Goal: Check status

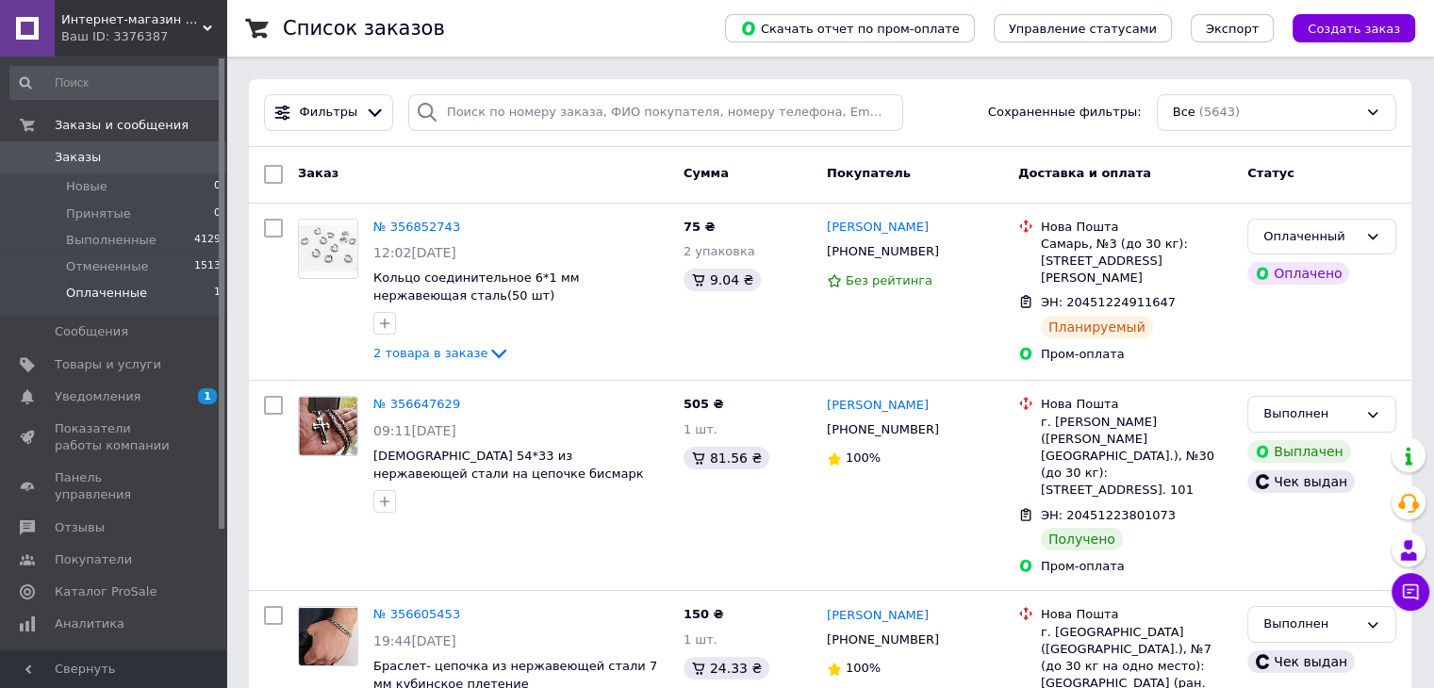
click at [164, 295] on li "Оплаченные 1" at bounding box center [116, 298] width 232 height 36
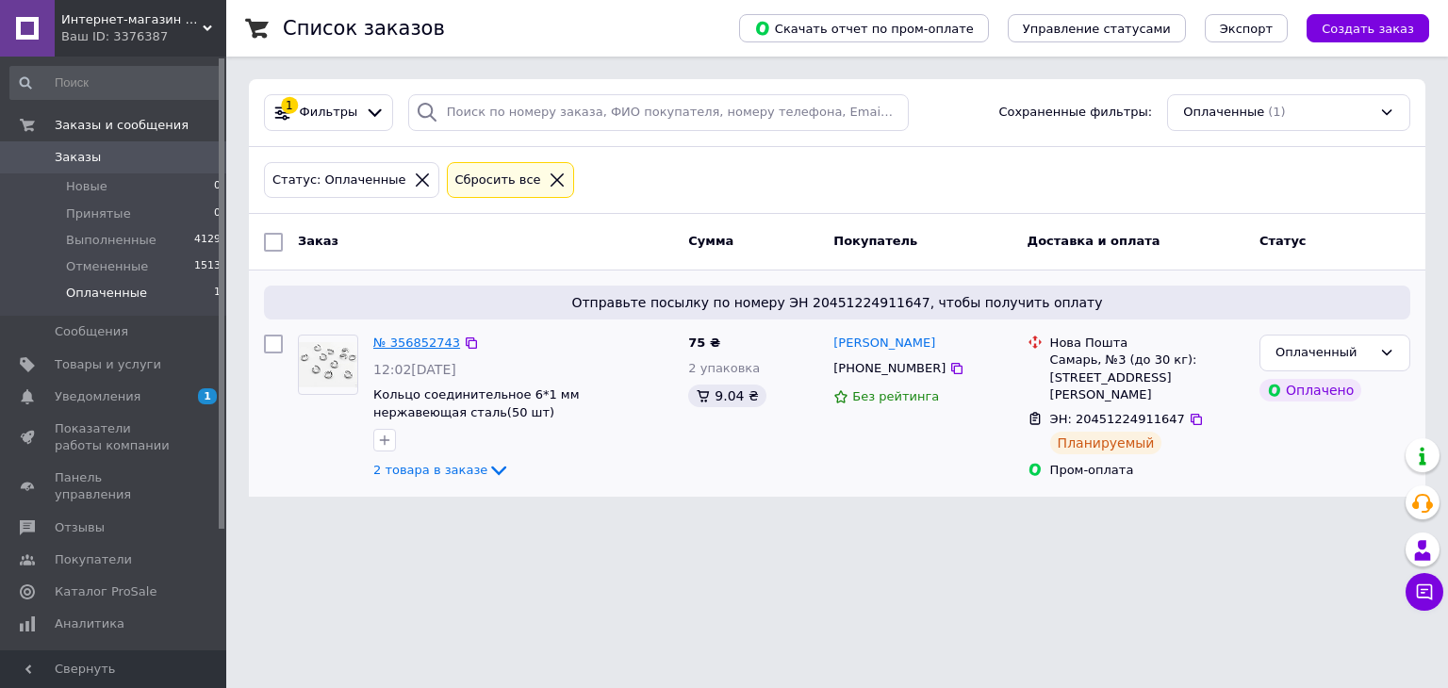
click at [435, 345] on link "№ 356852743" at bounding box center [416, 343] width 87 height 14
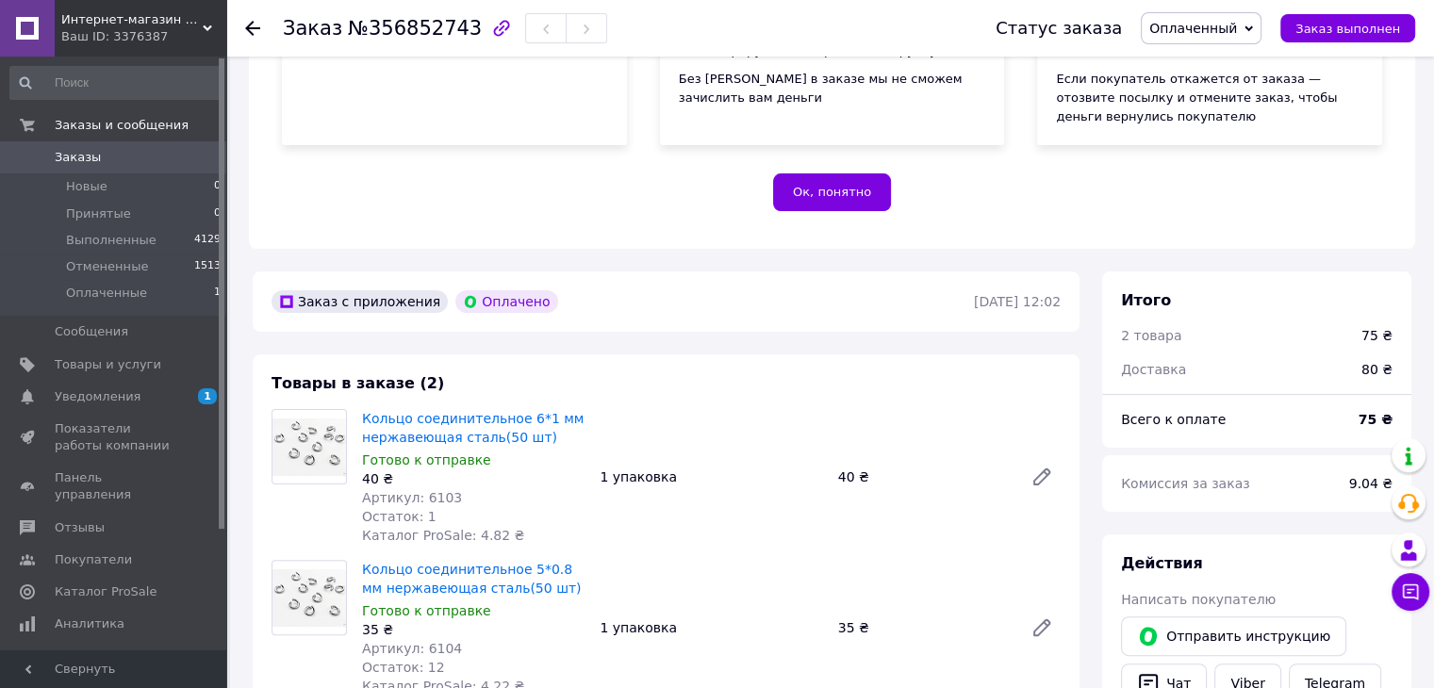
scroll to position [754, 0]
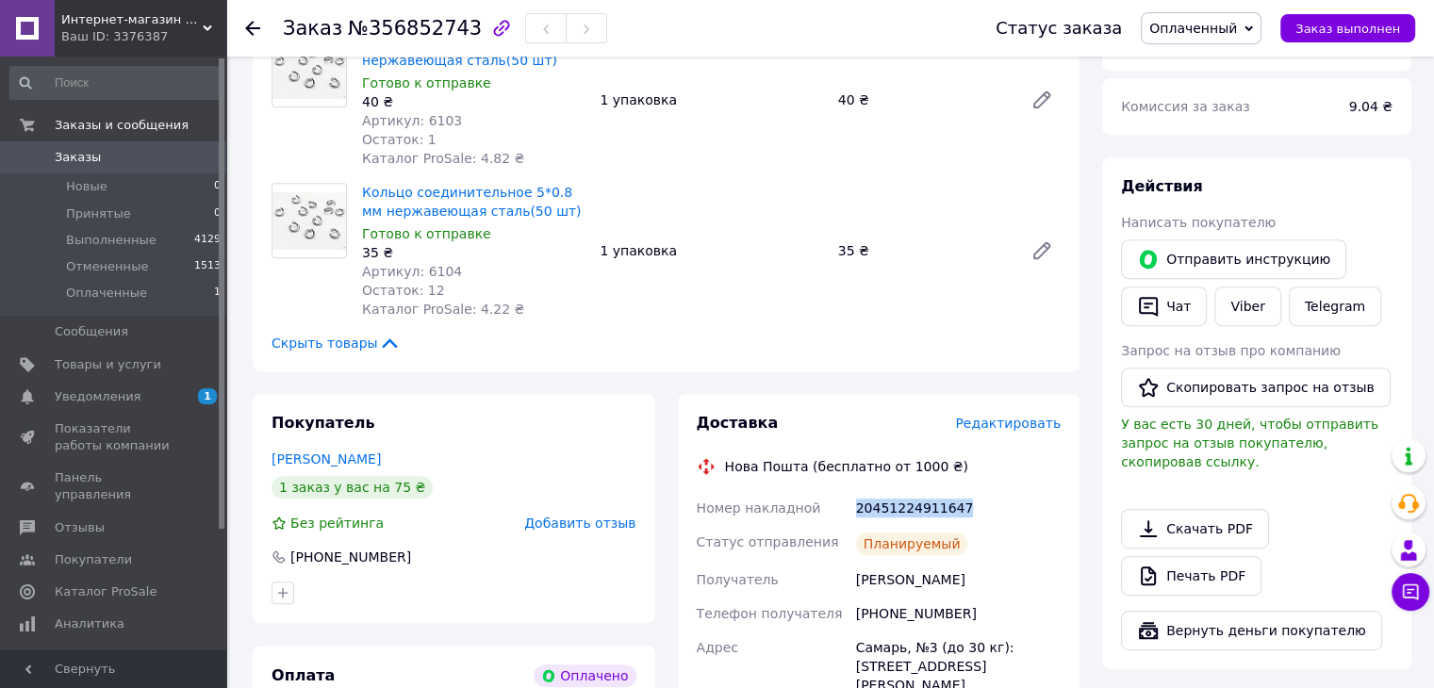
drag, startPoint x: 976, startPoint y: 509, endPoint x: 848, endPoint y: 511, distance: 127.3
click at [848, 511] on div "Номер накладной 20451224911647 Статус отправления Планируемый Получатель [PERSO…" at bounding box center [879, 674] width 372 height 366
copy div "Номер накладной 20451224911647"
click at [1367, 29] on span "Заказ выполнен" at bounding box center [1347, 29] width 105 height 14
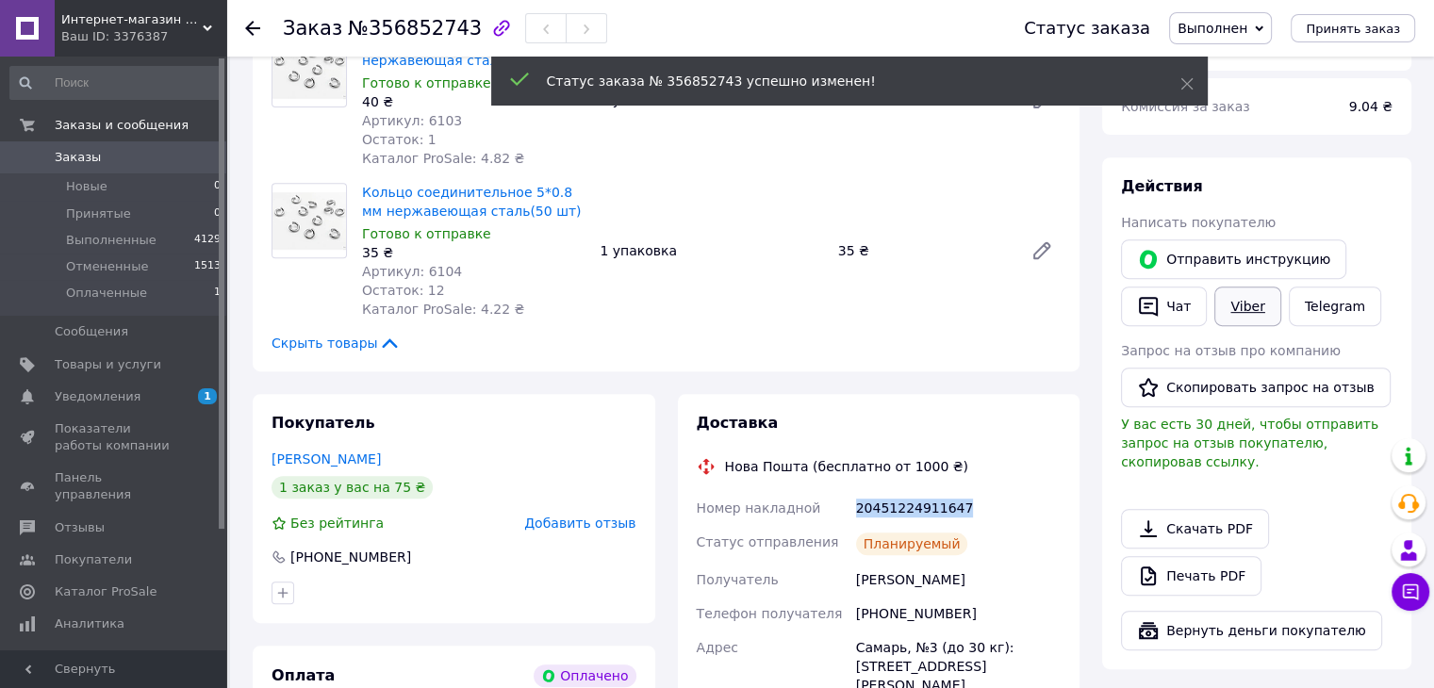
click at [1255, 311] on link "Viber" at bounding box center [1247, 307] width 66 height 40
